Goal: Task Accomplishment & Management: Manage account settings

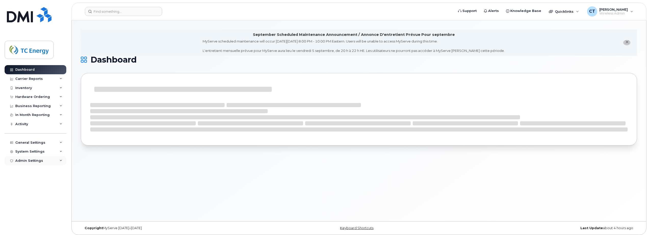
click at [32, 162] on div "Admin Settings" at bounding box center [29, 161] width 28 height 4
click at [33, 155] on div "System Settings" at bounding box center [36, 151] width 62 height 9
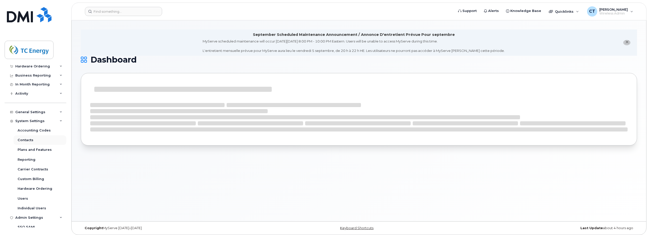
scroll to position [51, 0]
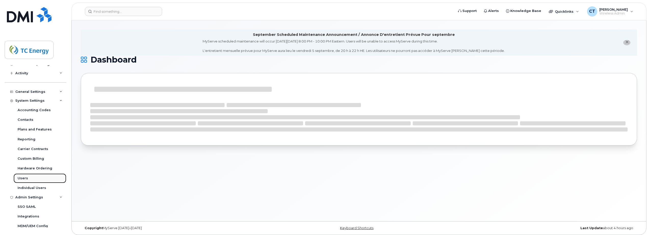
click at [23, 180] on div "Users" at bounding box center [23, 178] width 10 height 5
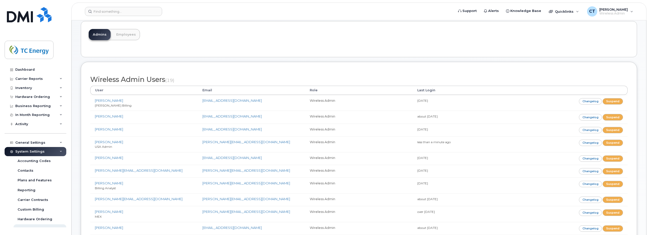
scroll to position [51, 0]
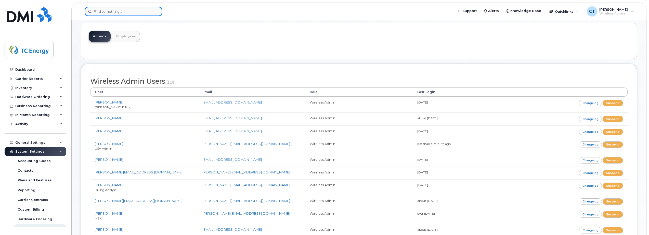
click at [114, 13] on input at bounding box center [123, 11] width 77 height 9
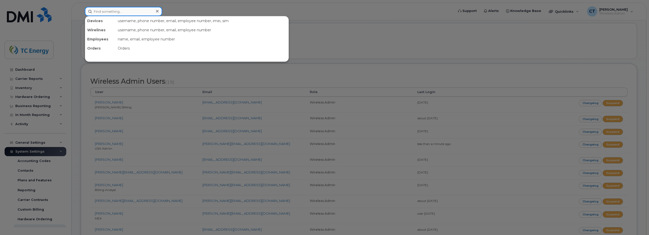
paste input "Wilmer Henrique Sanchez"
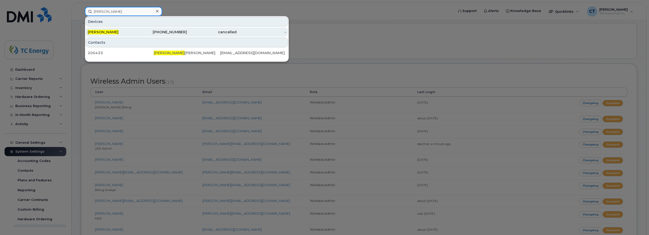
type input "Wilmer Henrique Sanchez"
click at [140, 32] on div "554-566-8988" at bounding box center [162, 32] width 50 height 5
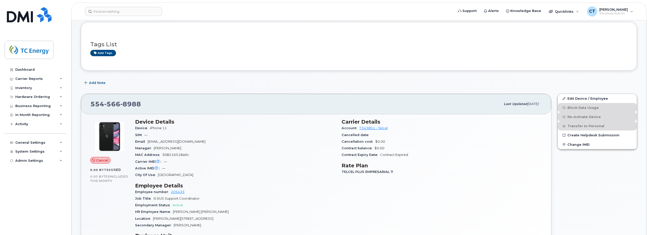
scroll to position [76, 0]
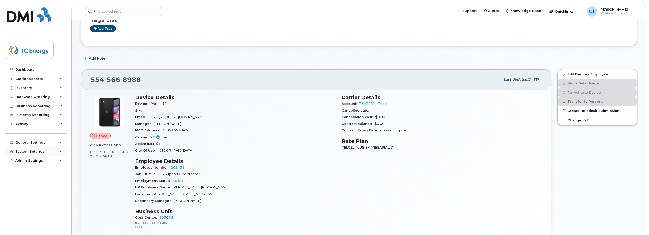
click at [31, 151] on div "System Settings" at bounding box center [29, 152] width 29 height 4
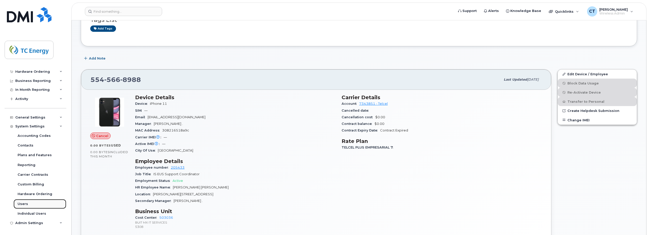
click at [25, 205] on div "Users" at bounding box center [23, 204] width 10 height 5
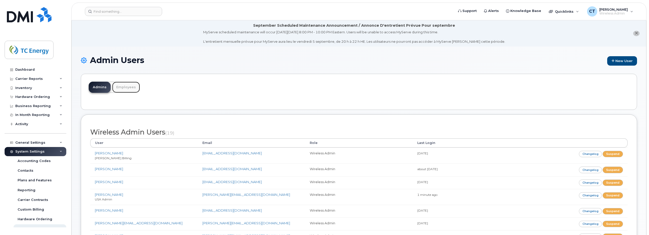
click at [119, 88] on link "Employees" at bounding box center [126, 87] width 28 height 11
click at [124, 89] on link "Employees" at bounding box center [126, 87] width 28 height 11
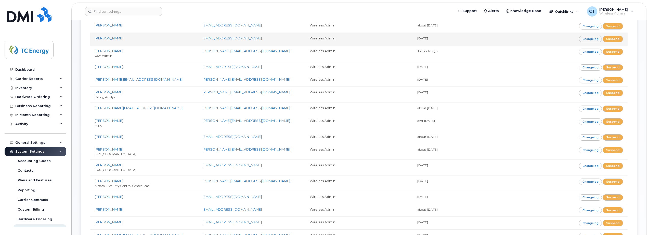
scroll to position [153, 0]
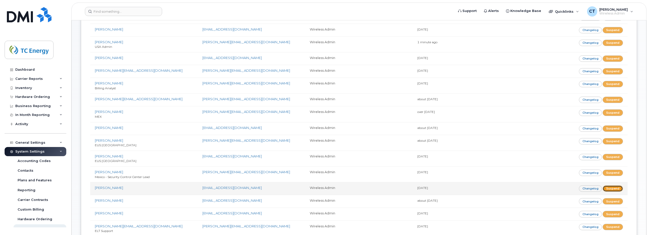
click at [611, 189] on link "Suspend" at bounding box center [612, 189] width 20 height 6
